Goal: Task Accomplishment & Management: Use online tool/utility

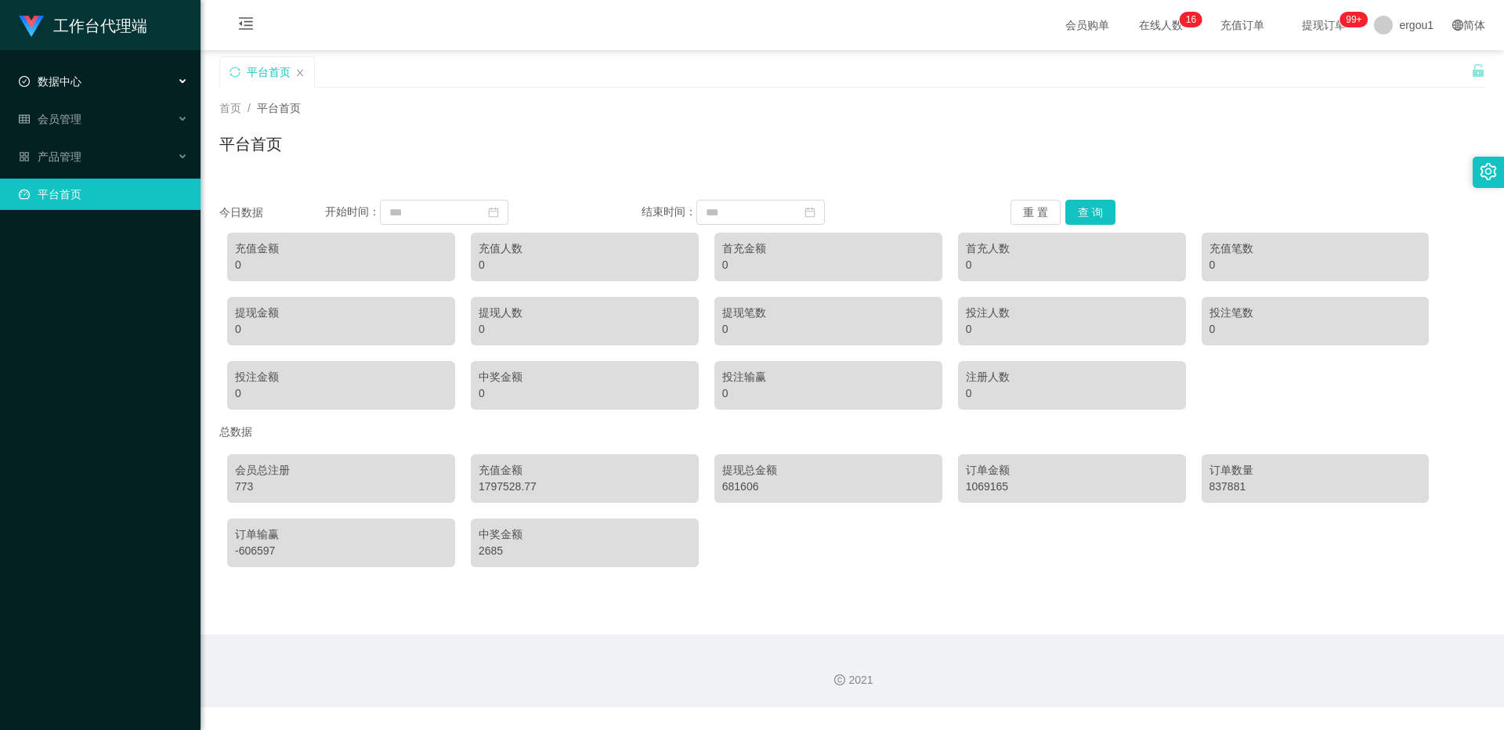
click at [70, 86] on span "数据中心" at bounding box center [50, 81] width 63 height 13
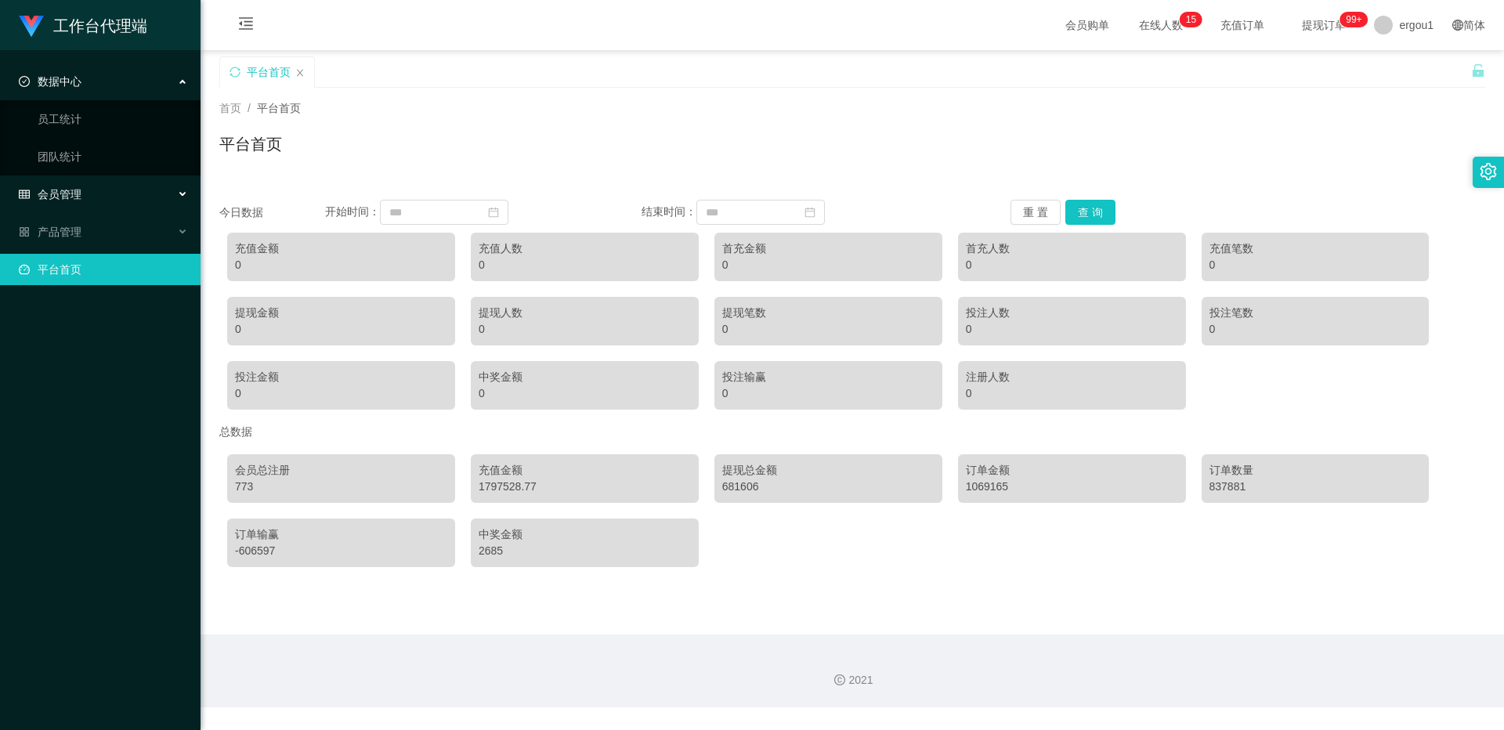
click at [71, 197] on span "会员管理" at bounding box center [50, 194] width 63 height 13
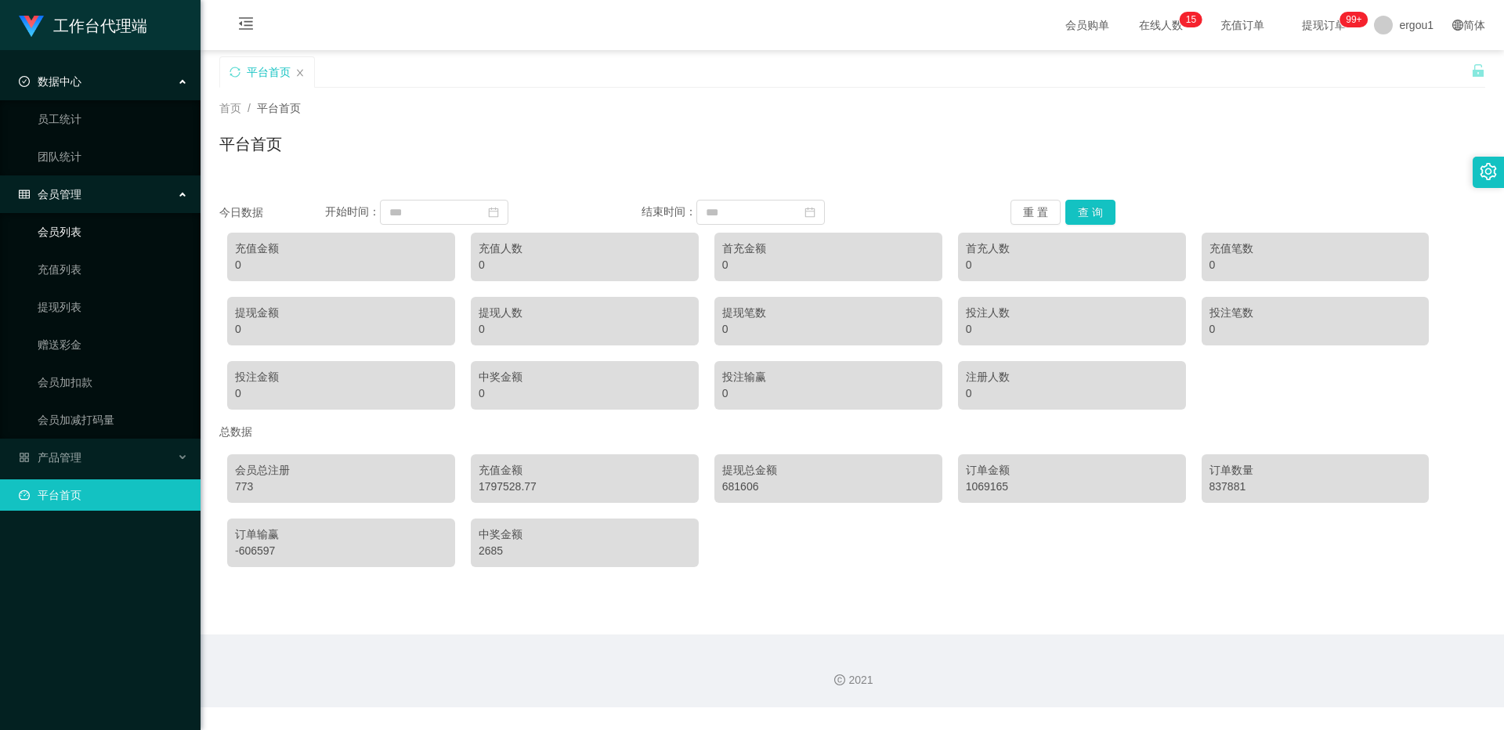
click at [71, 233] on link "会员列表" at bounding box center [113, 231] width 150 height 31
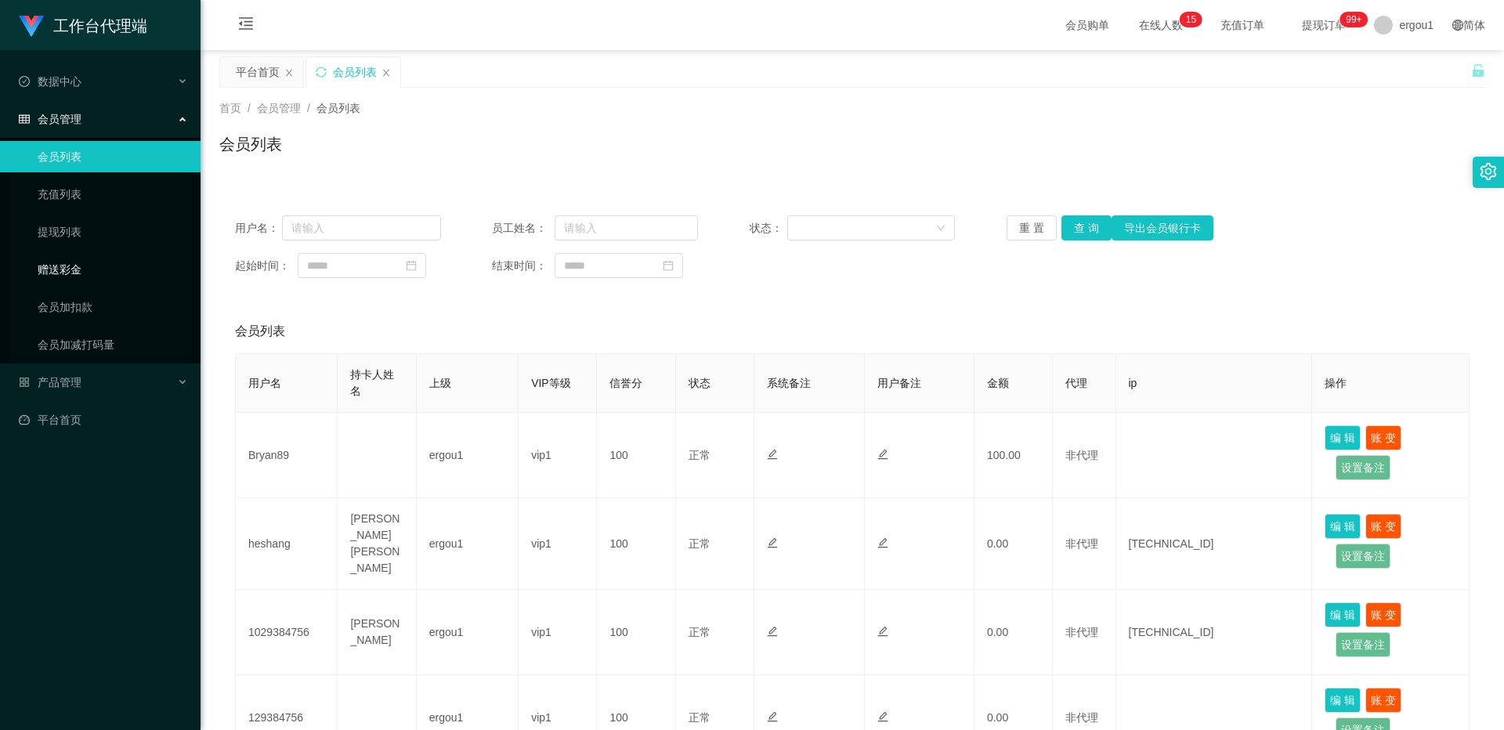
click at [68, 268] on link "赠送彩金" at bounding box center [113, 269] width 150 height 31
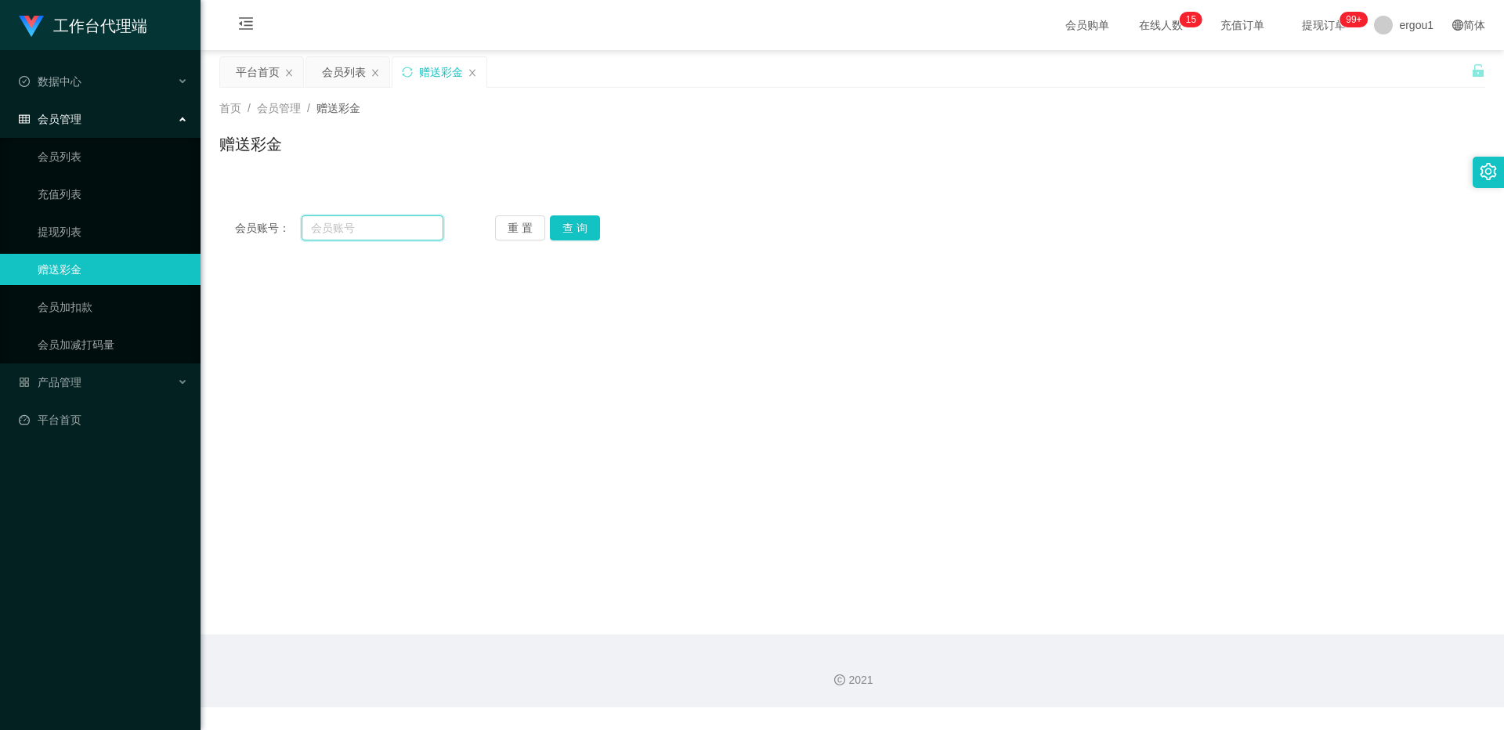
drag, startPoint x: 392, startPoint y: 226, endPoint x: 480, endPoint y: 213, distance: 89.5
click at [392, 226] on input "text" at bounding box center [373, 227] width 142 height 25
paste input "98398333"
type input "98398333"
click at [573, 215] on button "查 询" at bounding box center [575, 227] width 50 height 25
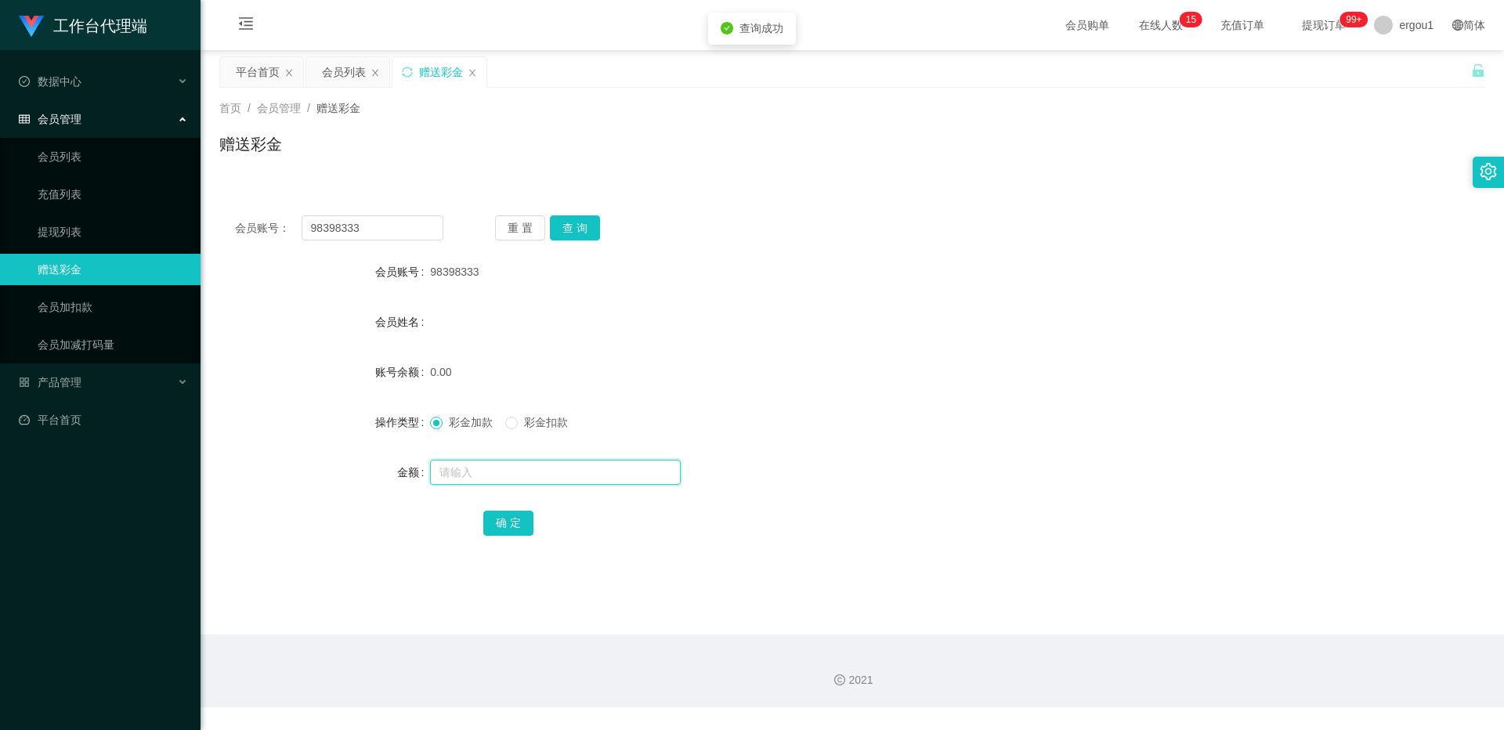
click at [468, 467] on input "text" at bounding box center [555, 472] width 251 height 25
type input "500"
click at [493, 518] on button "确 定" at bounding box center [508, 523] width 50 height 25
